Goal: Information Seeking & Learning: Learn about a topic

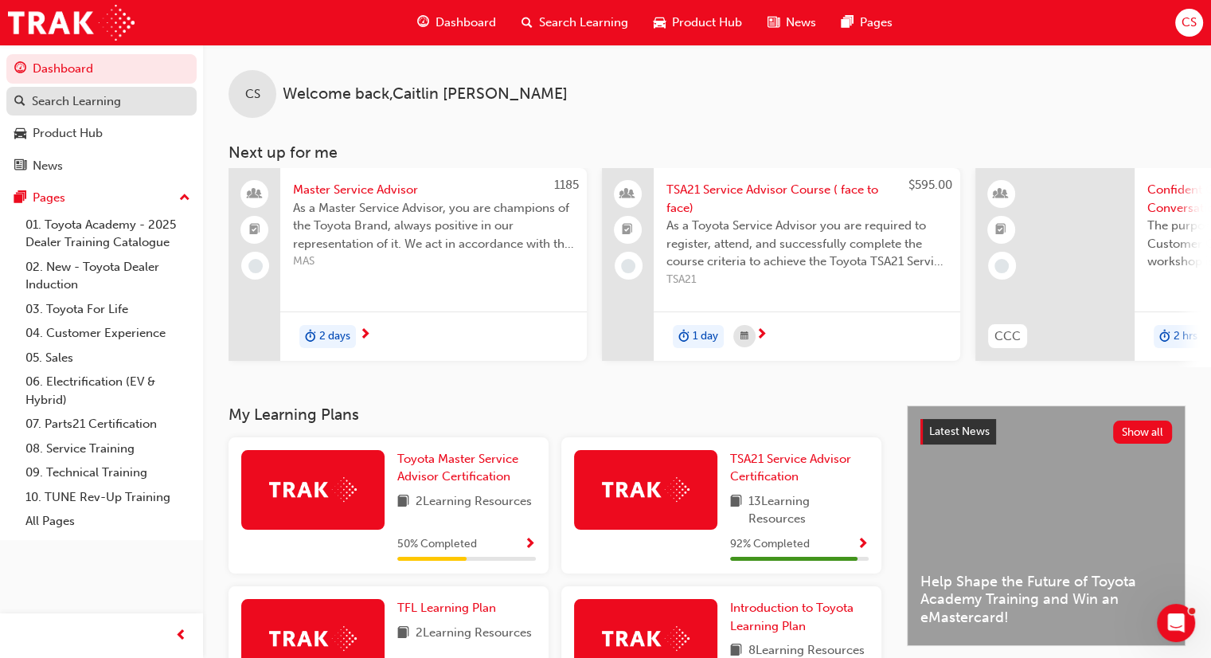
click at [57, 102] on div "Search Learning" at bounding box center [76, 101] width 89 height 18
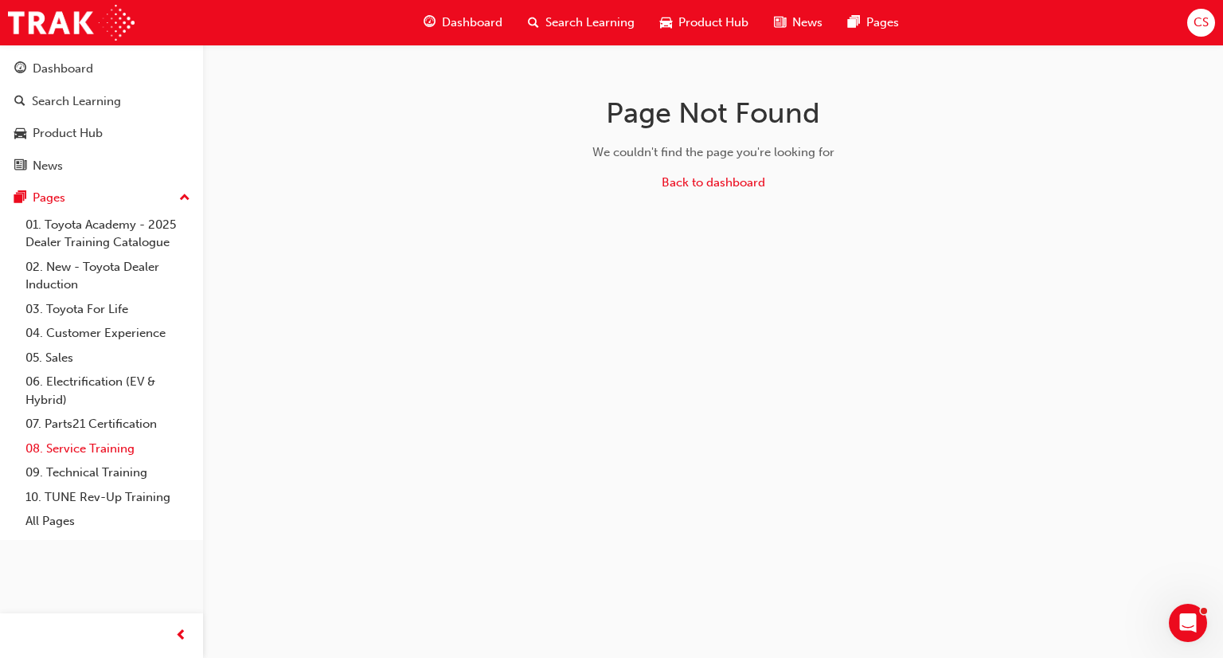
click at [112, 444] on link "08. Service Training" at bounding box center [108, 448] width 178 height 25
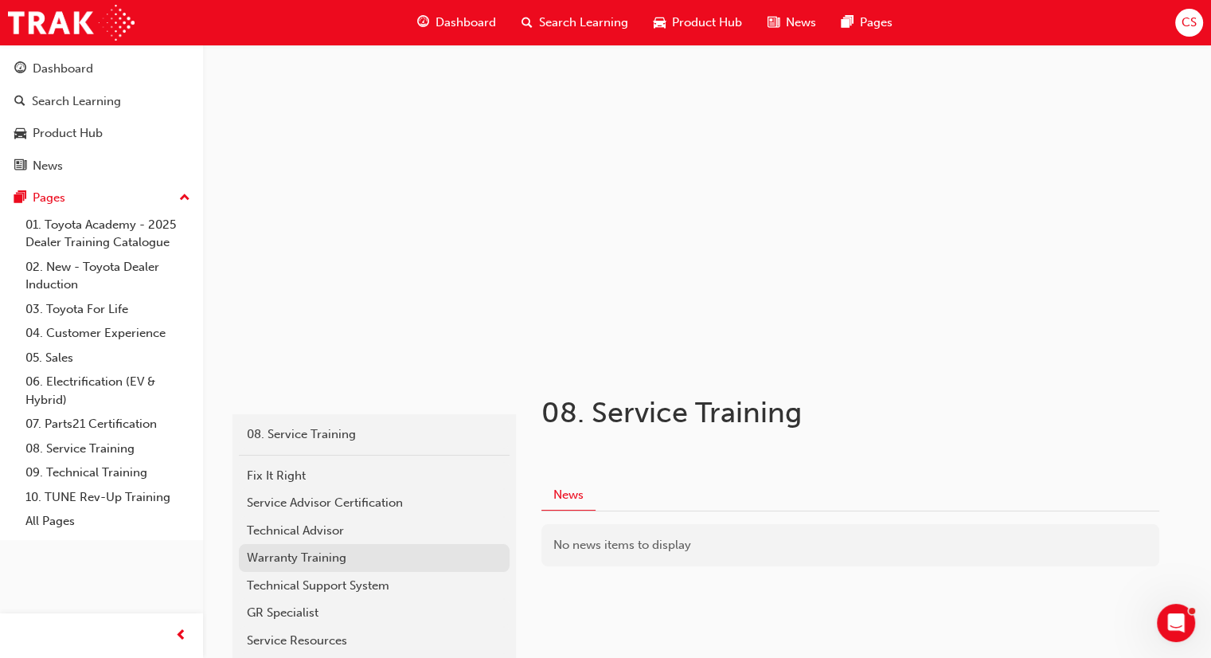
click at [281, 560] on div "Warranty Training" at bounding box center [374, 558] width 255 height 18
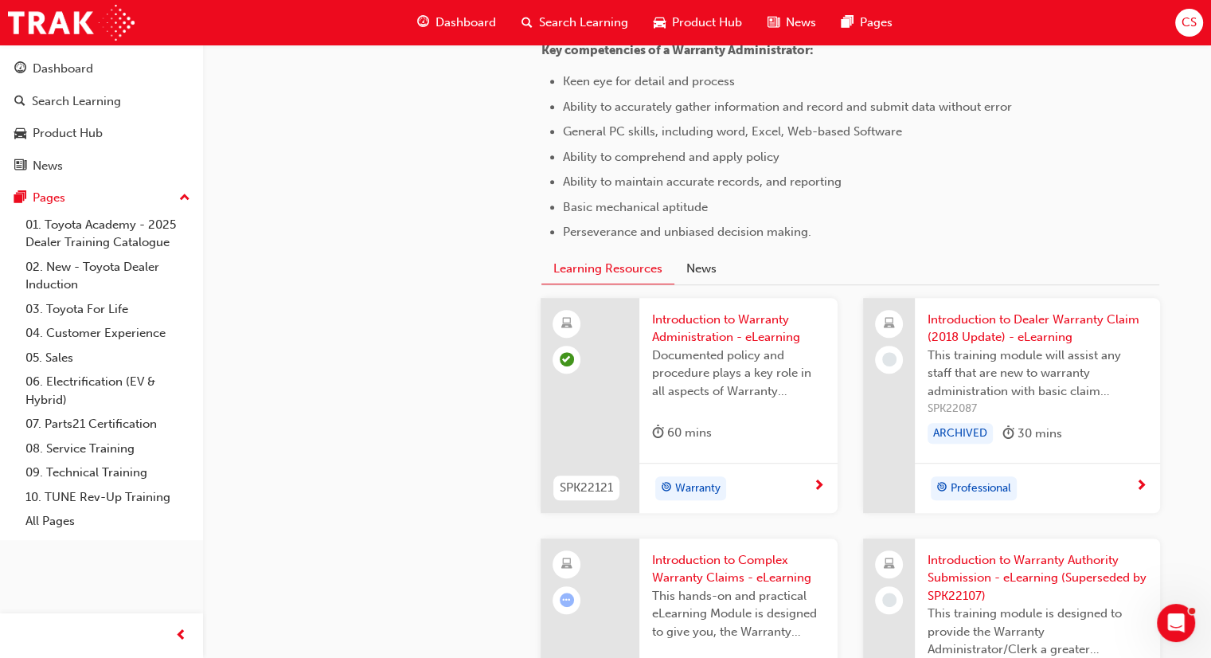
scroll to position [956, 0]
click at [905, 209] on li "Basic mechanical aptitude" at bounding box center [811, 205] width 496 height 19
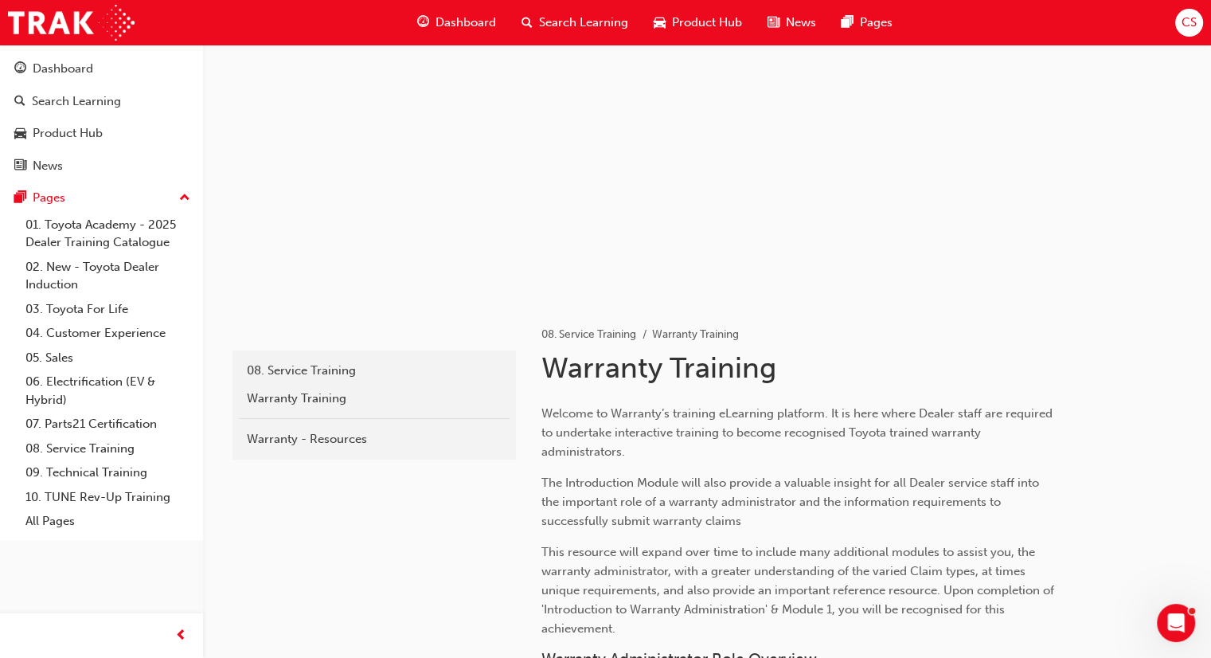
scroll to position [40, 0]
